Goal: Information Seeking & Learning: Learn about a topic

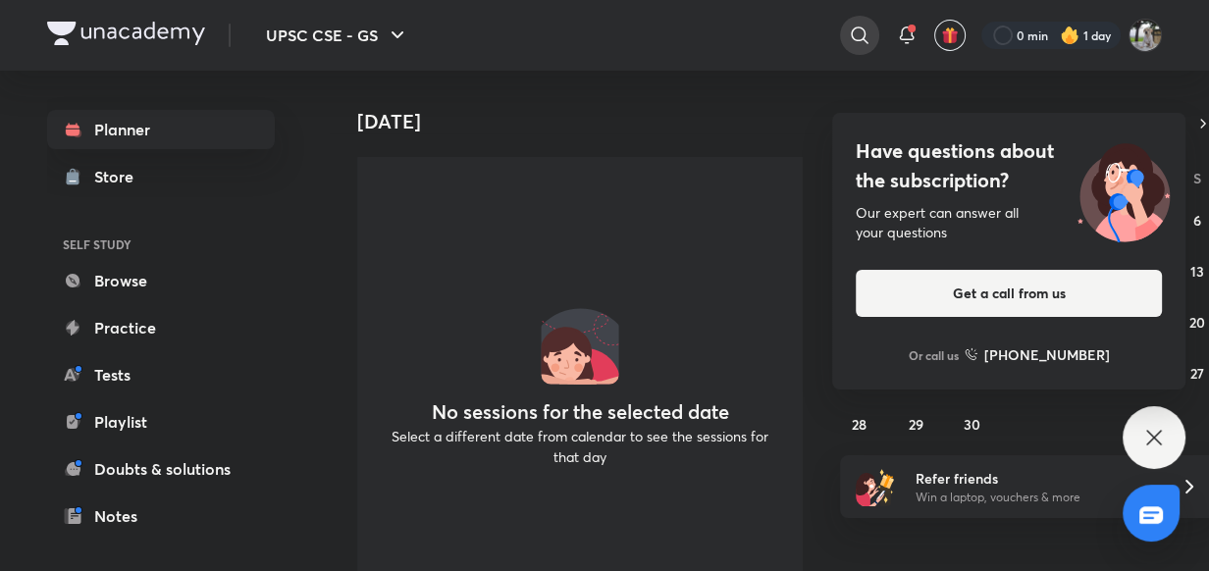
click at [852, 34] on icon at bounding box center [860, 36] width 24 height 24
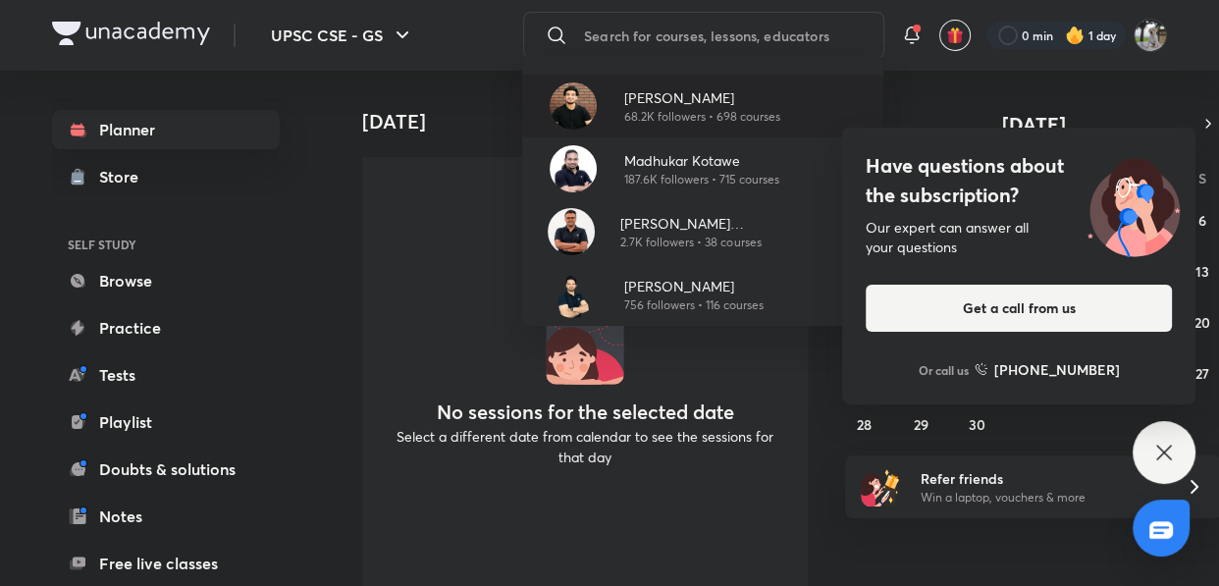
click at [701, 101] on p "[PERSON_NAME]" at bounding box center [702, 97] width 156 height 21
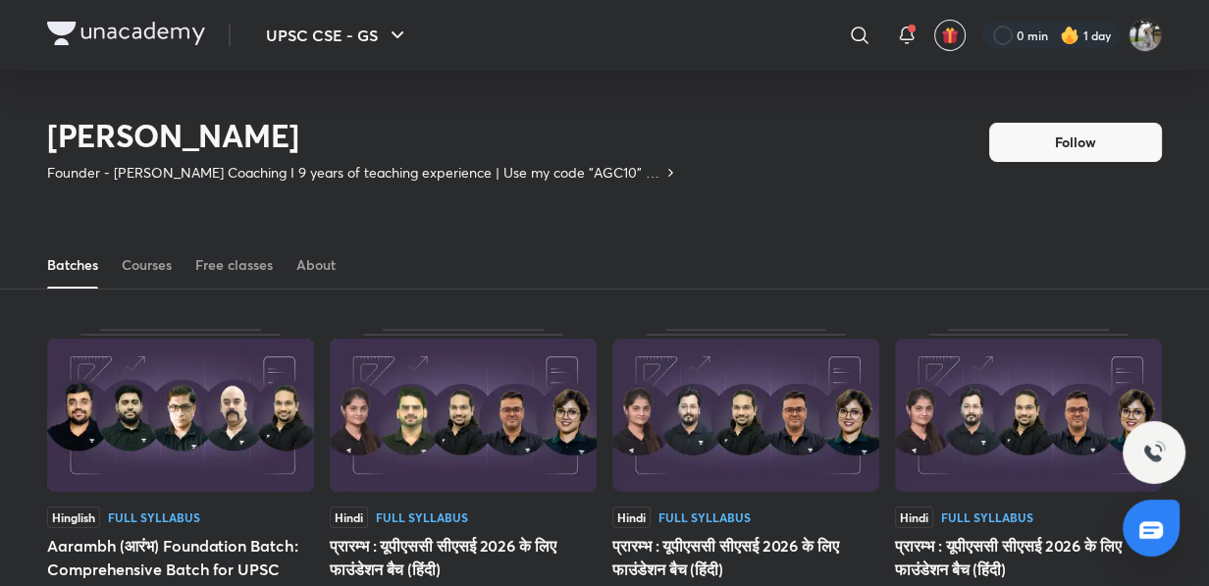
scroll to position [85, 0]
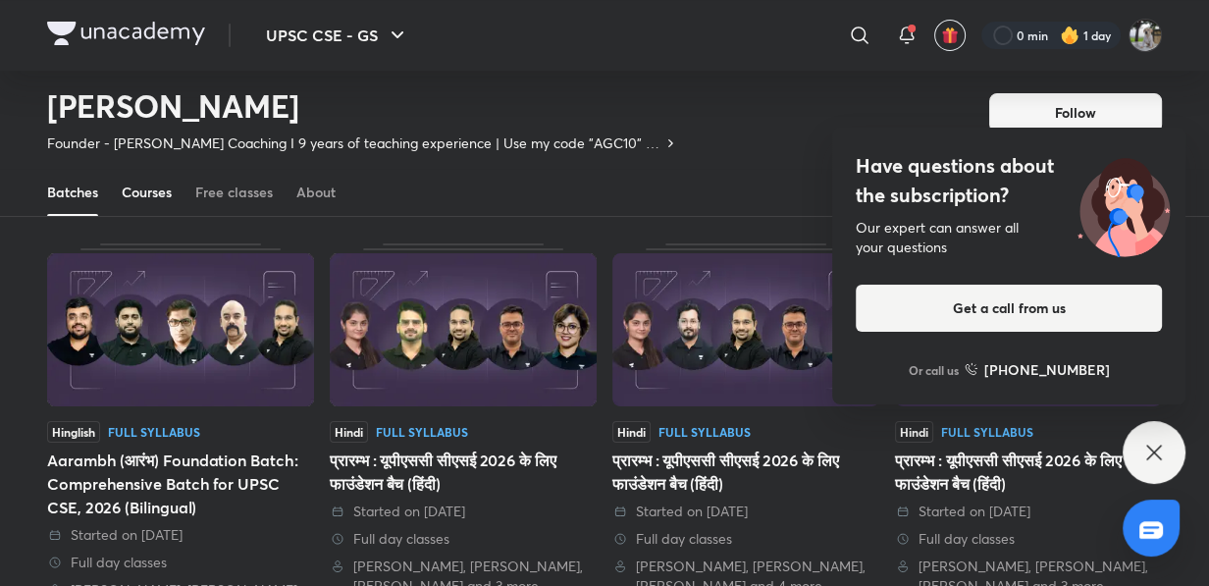
click at [143, 191] on div "Courses" at bounding box center [147, 193] width 50 height 20
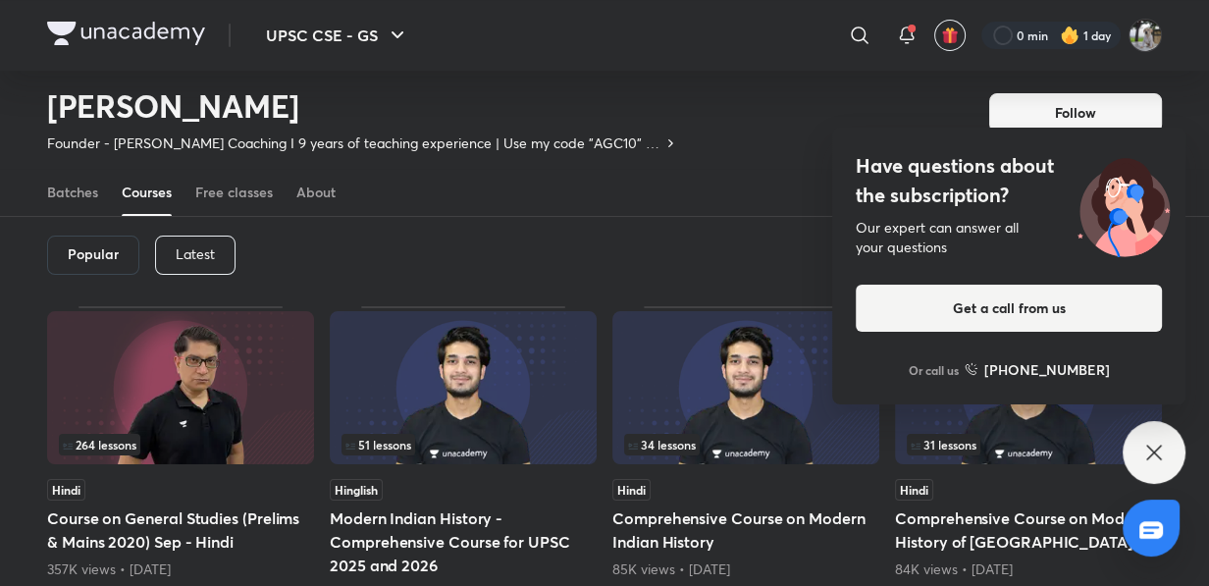
click at [0, 173] on div "Batches Courses Free classes About" at bounding box center [604, 171] width 1209 height 91
